Goal: Complete application form

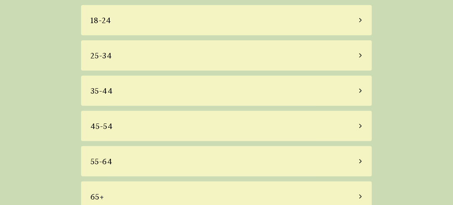
scroll to position [67, 0]
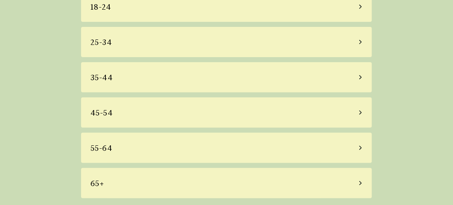
click at [361, 145] on icon at bounding box center [361, 148] width 4 height 8
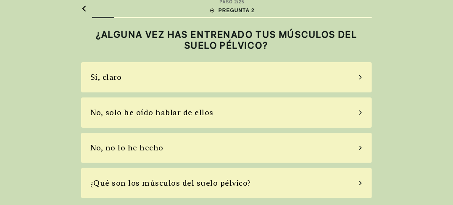
click at [362, 112] on icon at bounding box center [361, 113] width 3 height 4
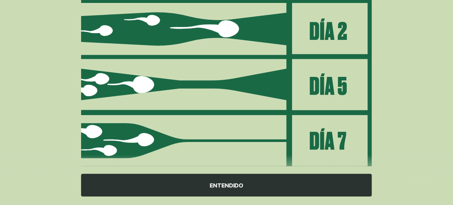
scroll to position [187, 0]
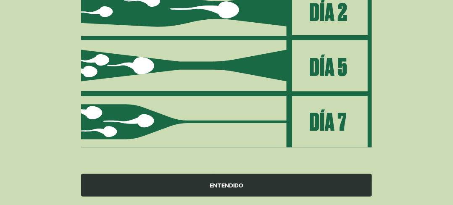
click at [232, 187] on div "ENTENDIDO" at bounding box center [226, 185] width 291 height 23
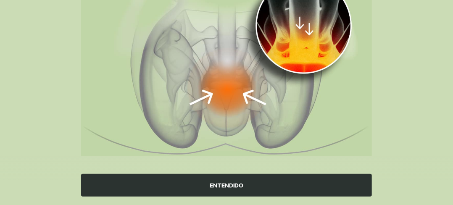
scroll to position [154, 0]
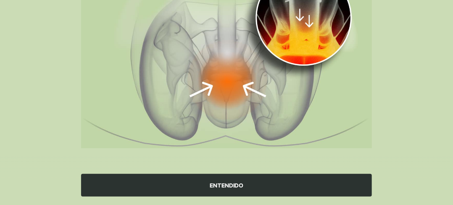
click at [233, 186] on div "ENTENDIDO" at bounding box center [226, 185] width 291 height 23
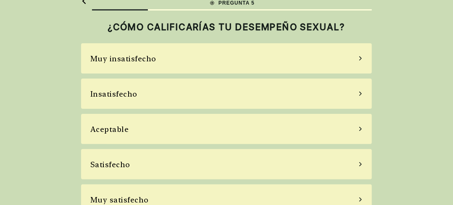
scroll to position [32, 0]
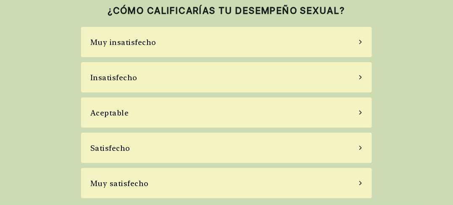
click at [361, 111] on icon at bounding box center [361, 113] width 4 height 8
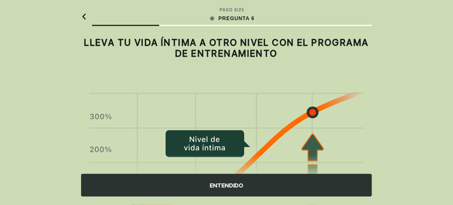
click at [233, 187] on div "ENTENDIDO" at bounding box center [226, 185] width 291 height 23
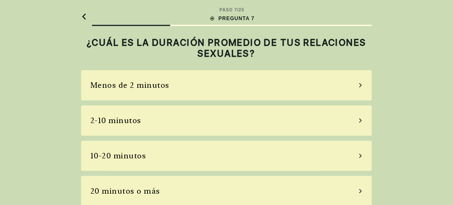
click at [361, 120] on icon at bounding box center [361, 121] width 3 height 4
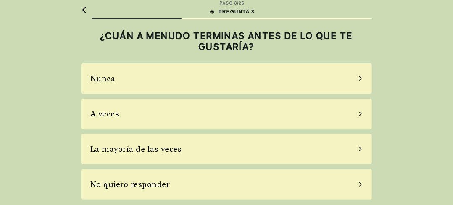
scroll to position [8, 0]
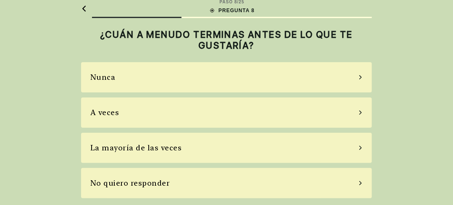
click at [361, 112] on icon at bounding box center [361, 113] width 4 height 8
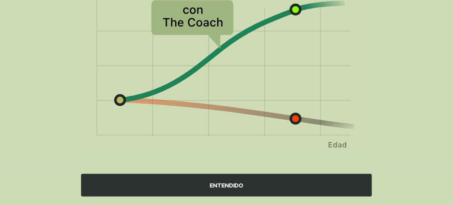
scroll to position [146, 0]
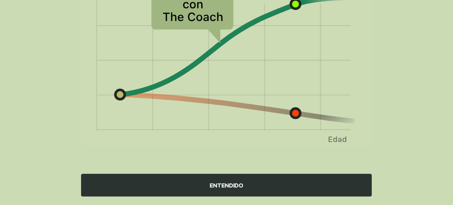
click at [227, 183] on div "ENTENDIDO" at bounding box center [226, 185] width 291 height 23
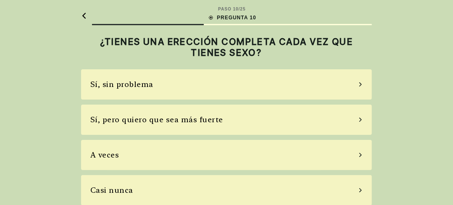
scroll to position [0, 0]
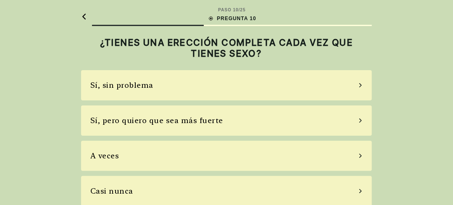
click at [361, 121] on icon at bounding box center [361, 121] width 4 height 8
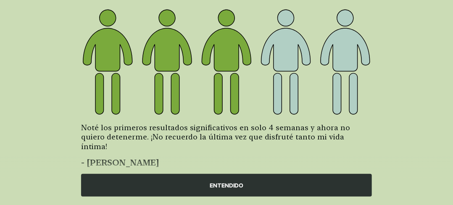
scroll to position [204, 0]
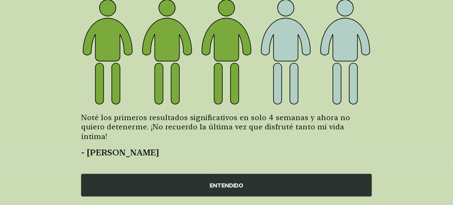
click at [227, 184] on div "ENTENDIDO" at bounding box center [226, 185] width 291 height 23
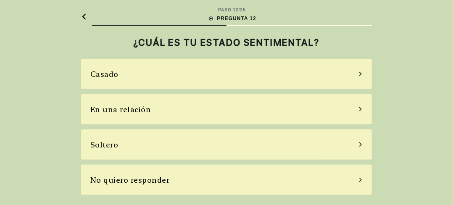
scroll to position [0, 0]
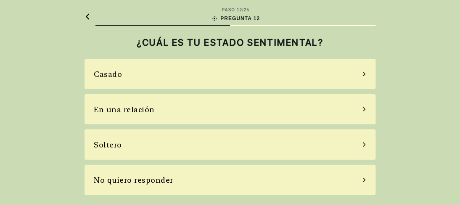
click at [364, 74] on icon at bounding box center [364, 74] width 3 height 4
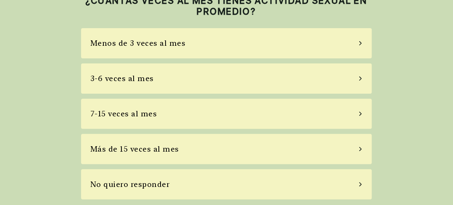
scroll to position [43, 0]
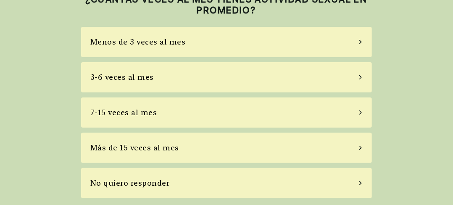
click at [360, 41] on icon at bounding box center [361, 42] width 4 height 8
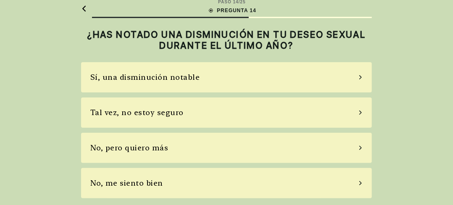
click at [361, 77] on icon at bounding box center [361, 78] width 4 height 8
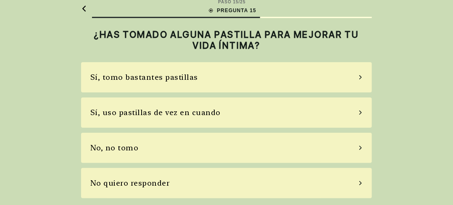
click at [361, 112] on icon at bounding box center [361, 113] width 4 height 8
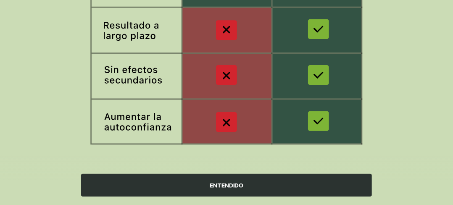
scroll to position [241, 0]
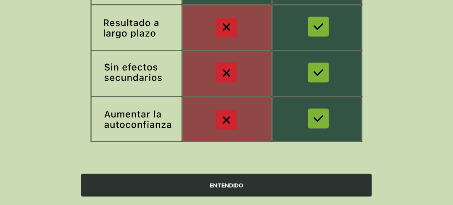
click at [229, 186] on div "ENTENDIDO" at bounding box center [226, 185] width 291 height 23
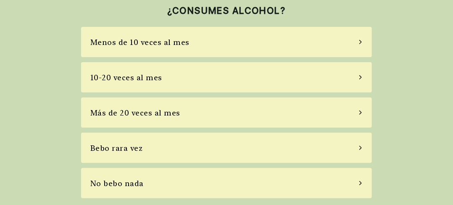
scroll to position [0, 0]
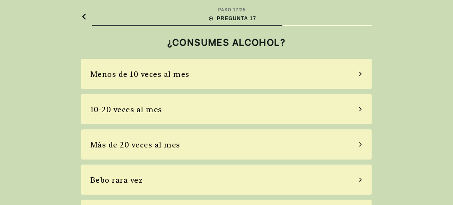
click at [363, 179] on icon at bounding box center [361, 180] width 4 height 8
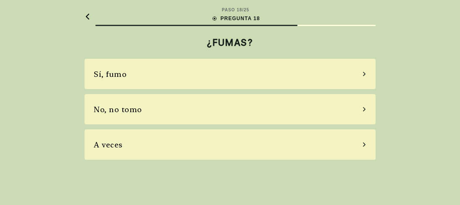
click at [364, 108] on icon at bounding box center [364, 110] width 4 height 8
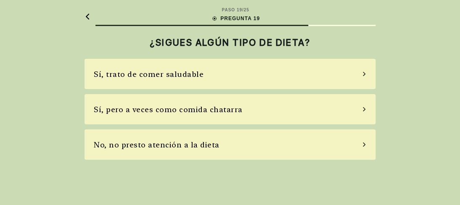
click at [363, 74] on icon at bounding box center [364, 74] width 4 height 8
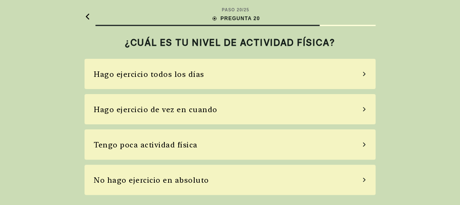
click at [366, 74] on icon at bounding box center [364, 74] width 4 height 8
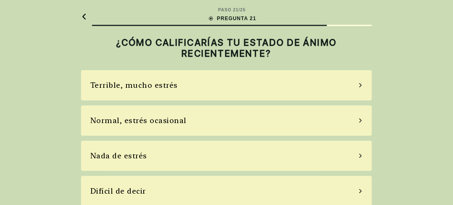
scroll to position [8, 0]
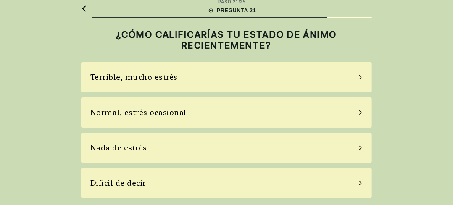
click at [360, 112] on icon at bounding box center [361, 113] width 4 height 8
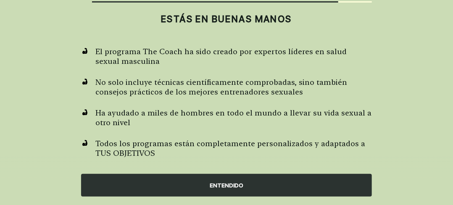
scroll to position [34, 0]
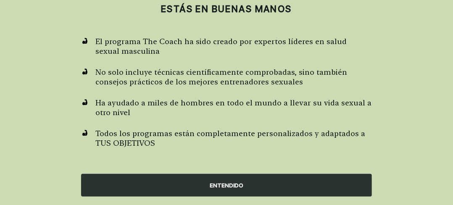
click at [228, 187] on div "ENTENDIDO" at bounding box center [226, 185] width 291 height 23
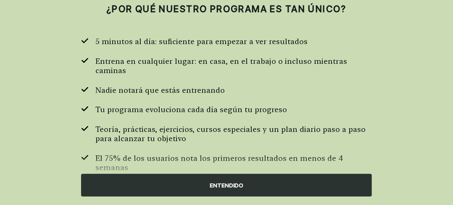
click at [237, 184] on div "ENTENDIDO" at bounding box center [226, 185] width 291 height 23
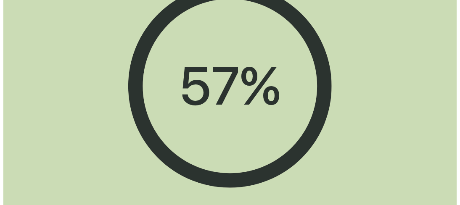
scroll to position [0, 0]
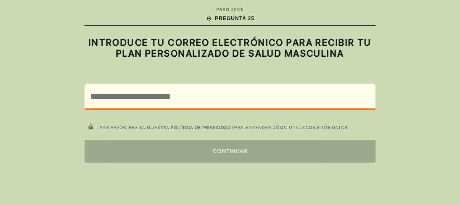
click at [402, 24] on div "PASO 25 / 25 PREGUNTA 25 INTRODUCE TU CORREO ELECTRÓNICO PARA RECIBIR TU PLAN P…" at bounding box center [230, 102] width 460 height 205
